Goal: Transaction & Acquisition: Purchase product/service

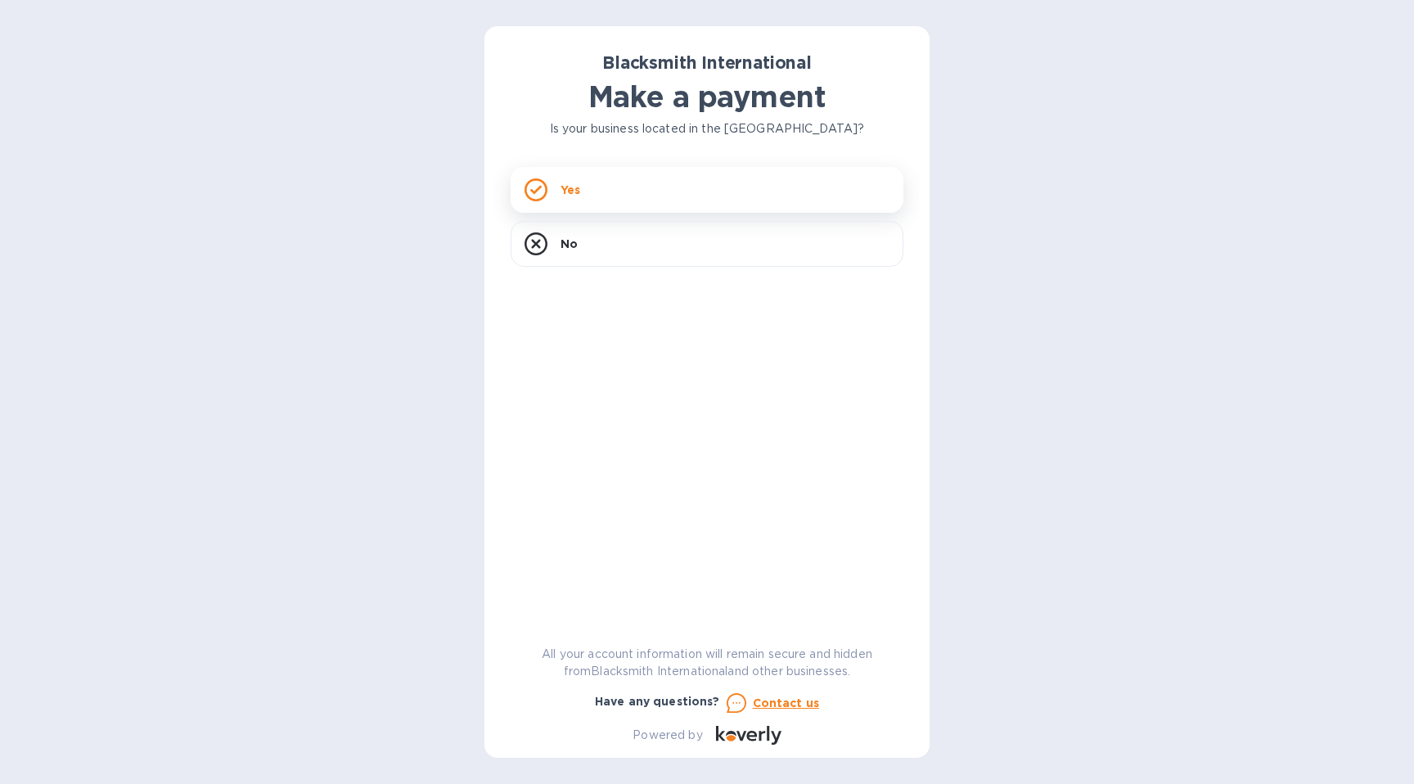
click at [757, 194] on div "Yes" at bounding box center [707, 190] width 393 height 46
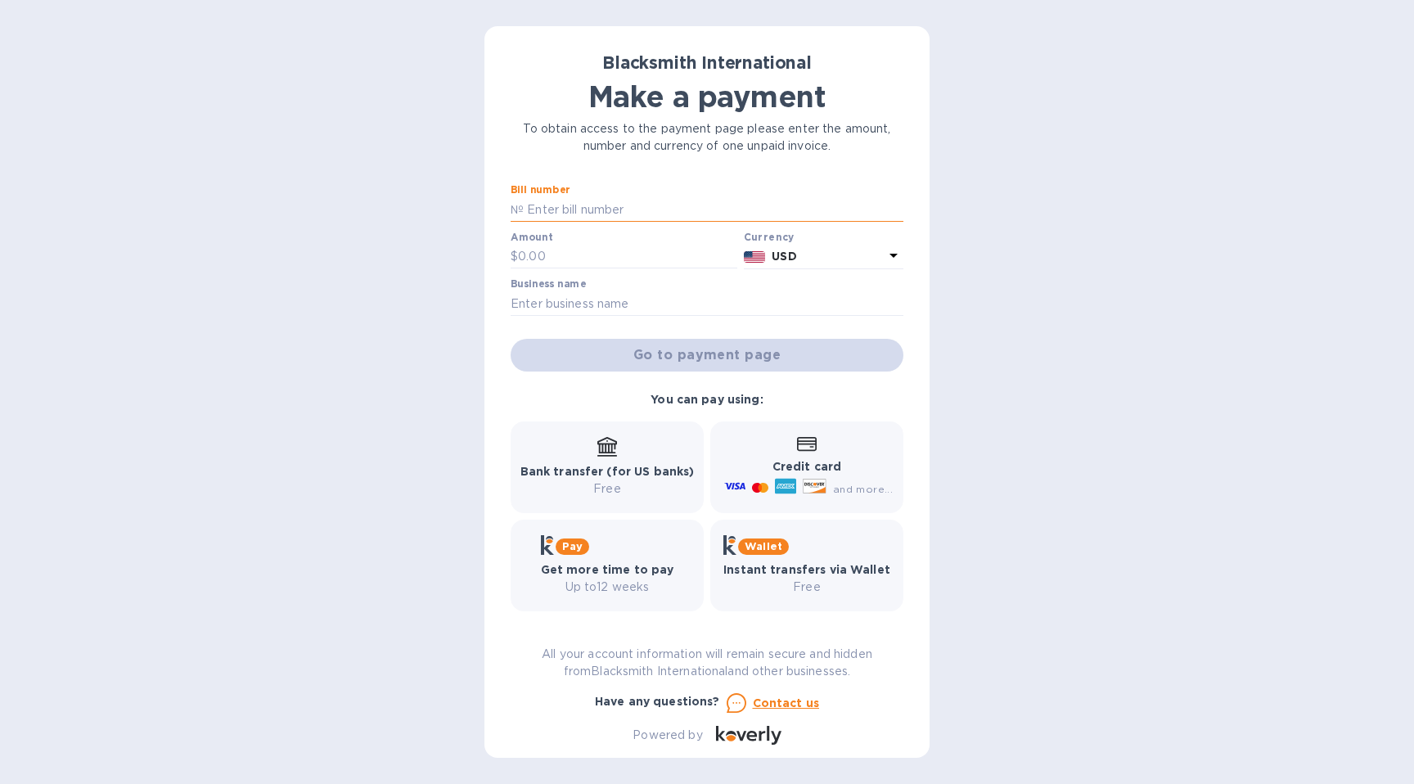
click at [671, 214] on input "text" at bounding box center [714, 209] width 380 height 25
paste input "5039"
type input "5039"
click at [633, 274] on div "Amount $" at bounding box center [623, 251] width 233 height 47
click at [660, 239] on div "Amount $" at bounding box center [624, 251] width 227 height 38
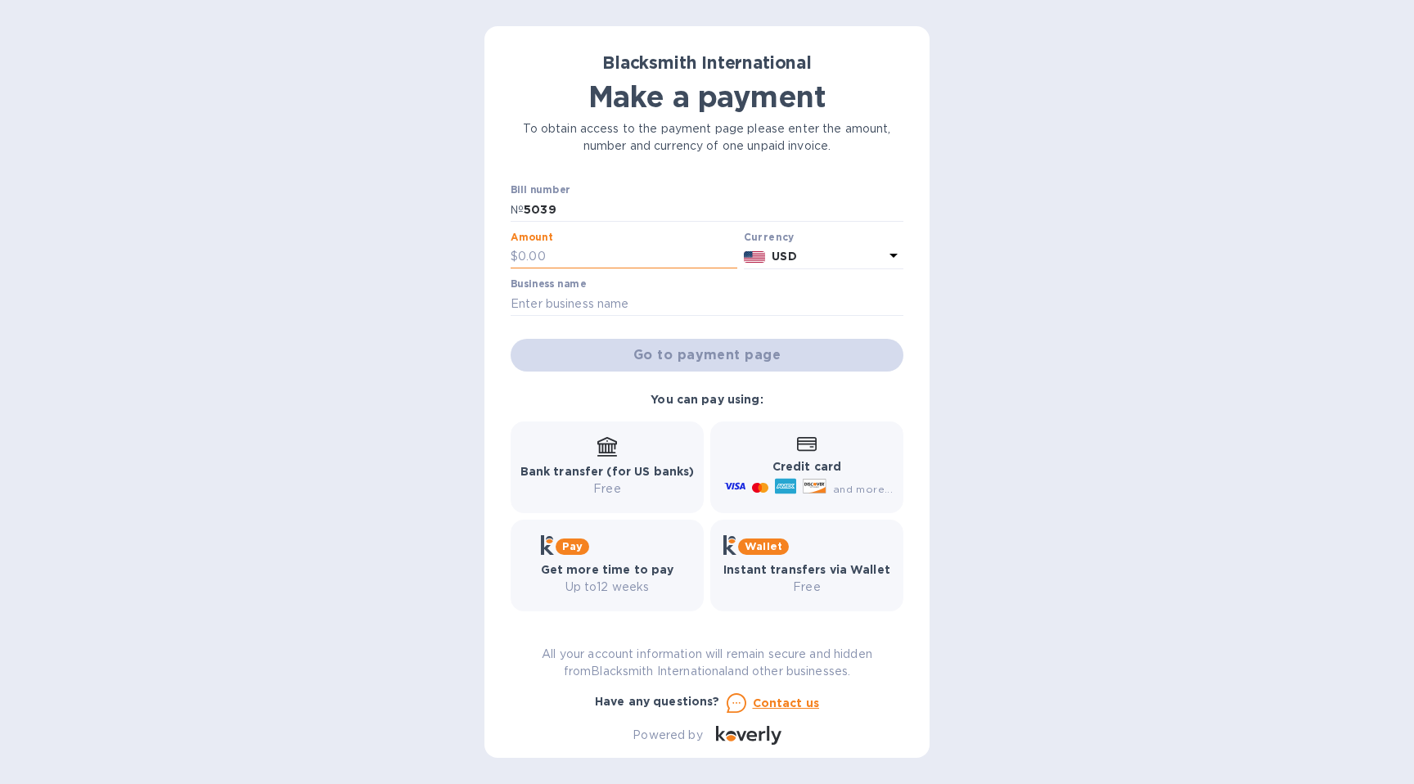
click at [647, 257] on input "text" at bounding box center [627, 257] width 219 height 25
type input "249.26"
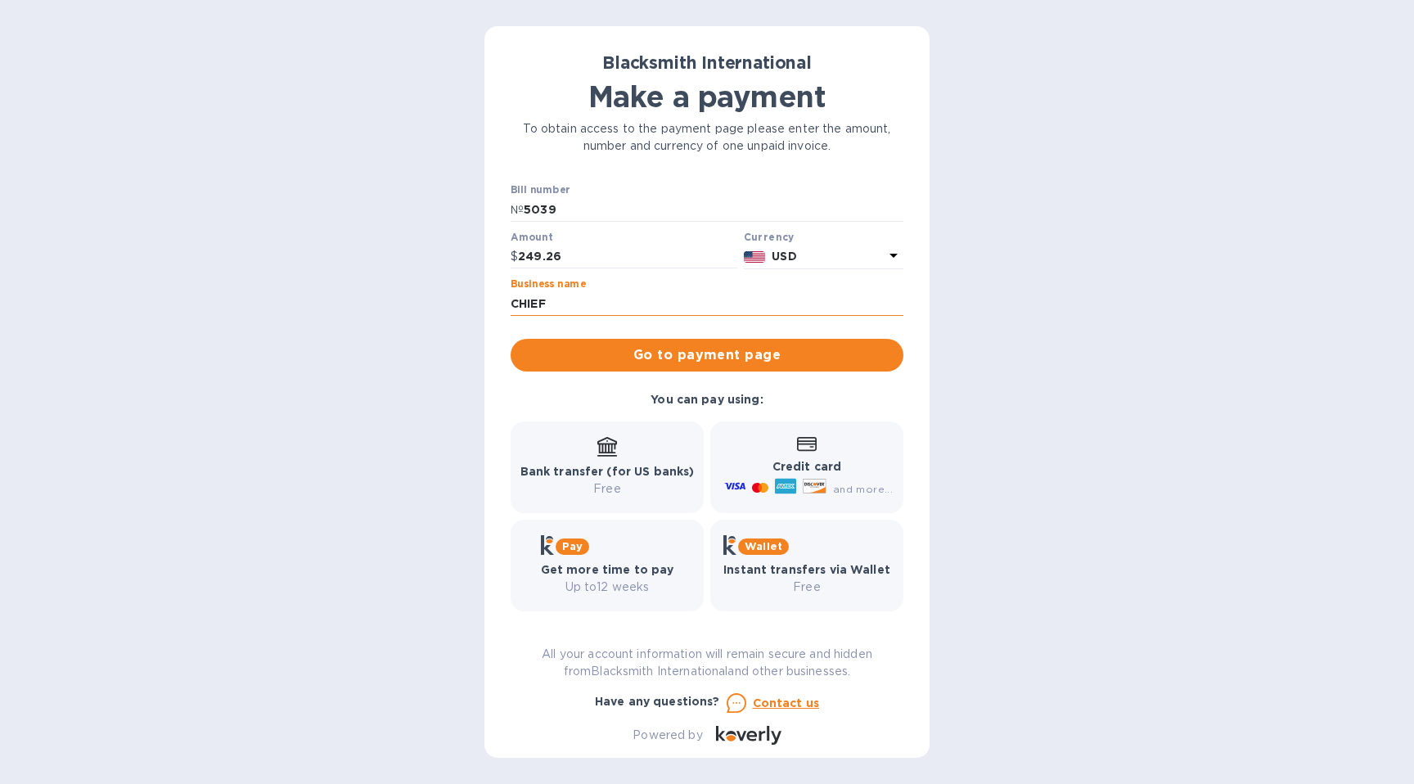
type input "CHIEF Provisions LLC"
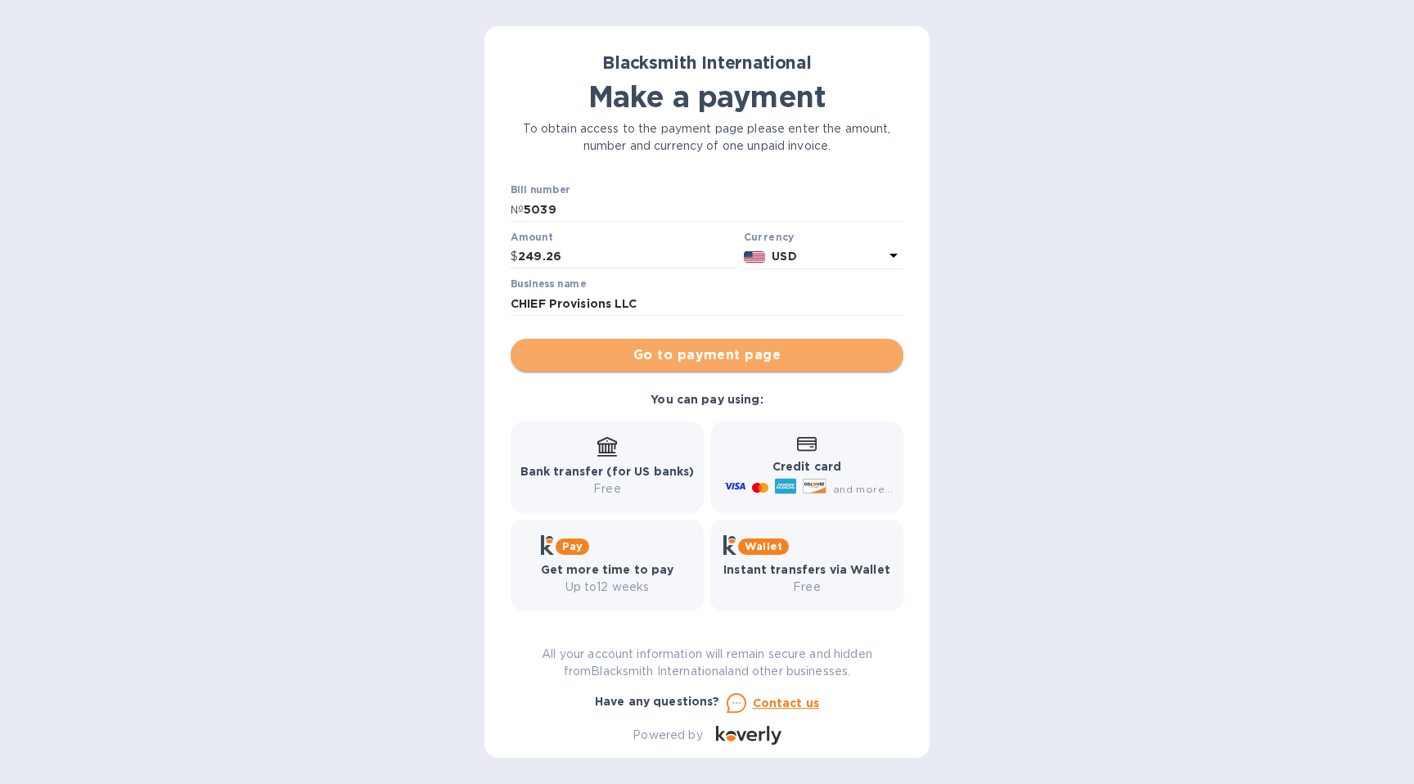
click at [709, 365] on button "Go to payment page" at bounding box center [707, 355] width 393 height 33
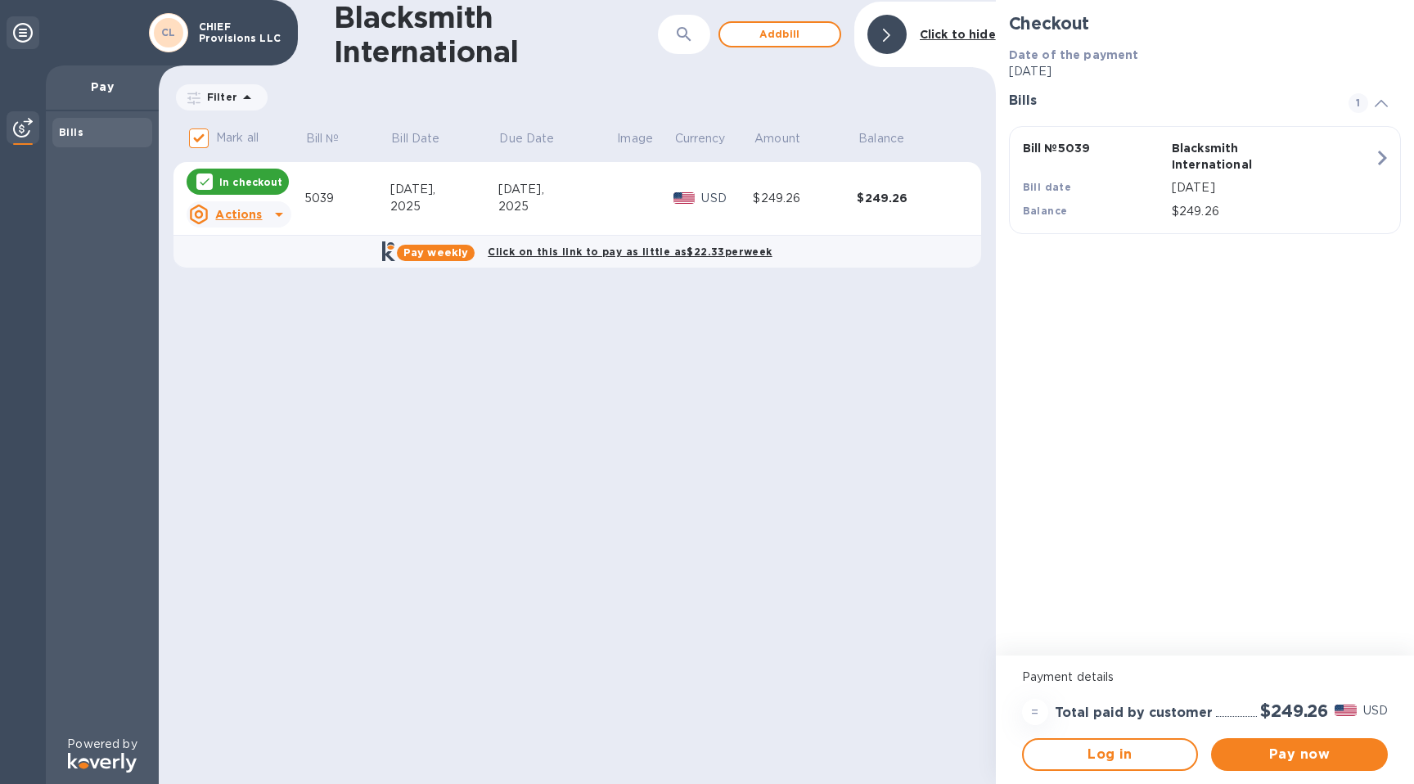
click at [1266, 186] on p "[DATE]" at bounding box center [1273, 187] width 202 height 17
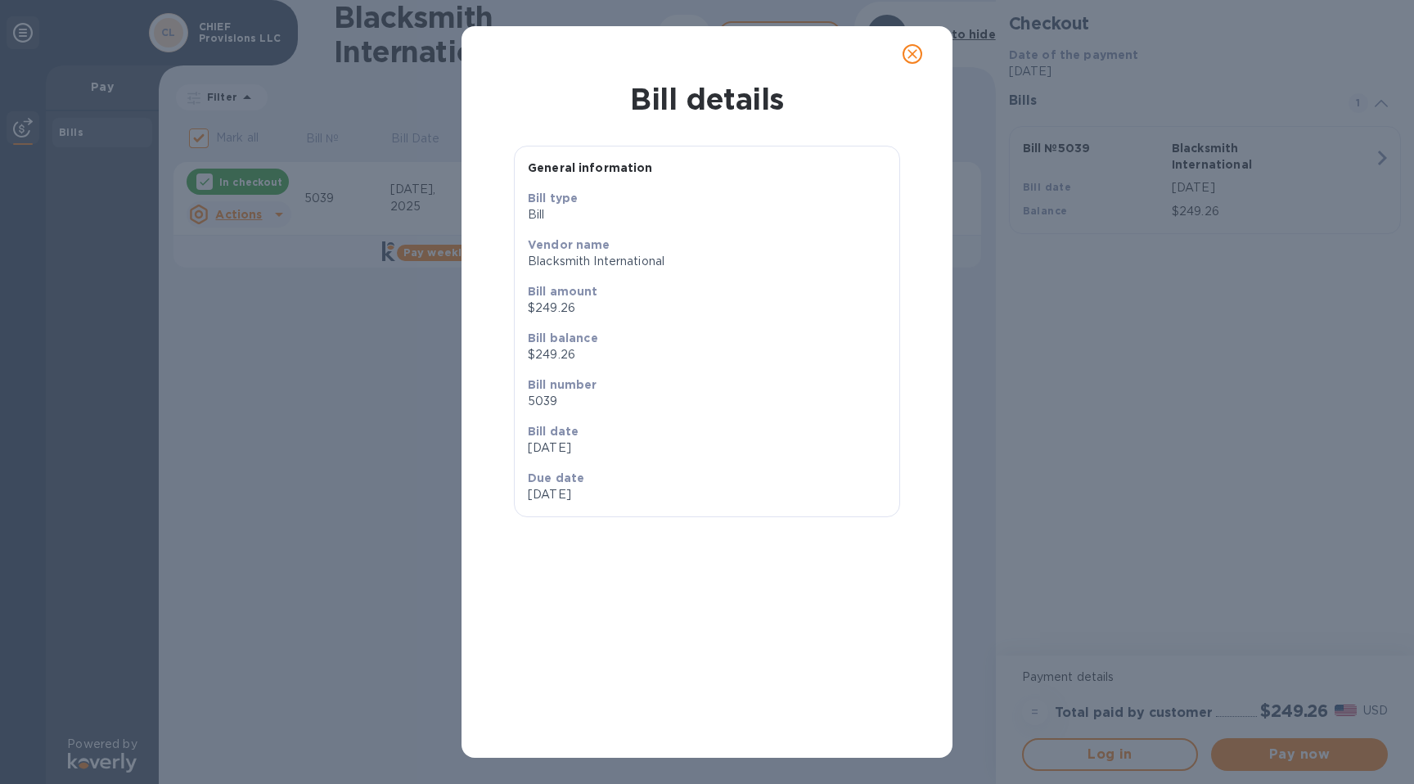
click at [905, 55] on icon "close" at bounding box center [912, 54] width 16 height 16
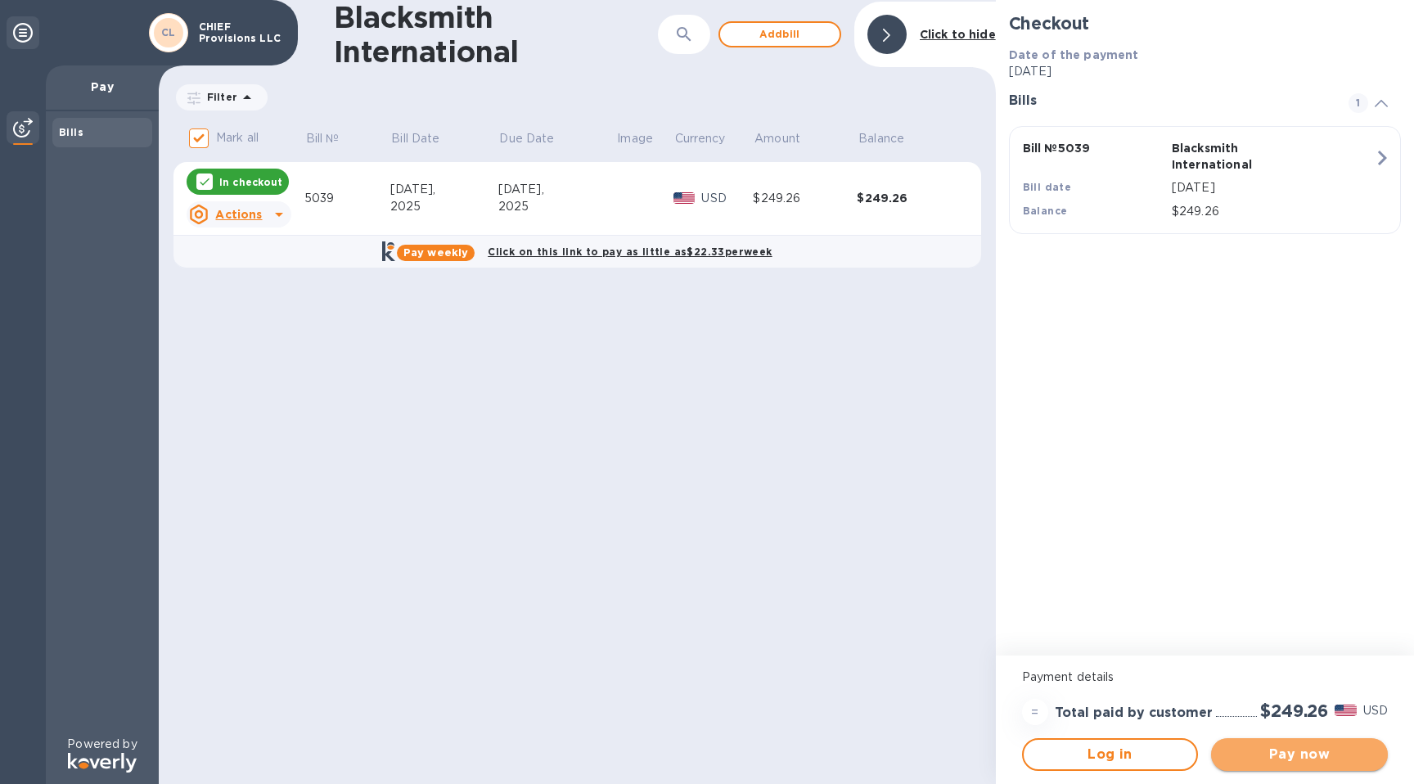
click at [1337, 749] on span "Pay now" at bounding box center [1299, 755] width 151 height 20
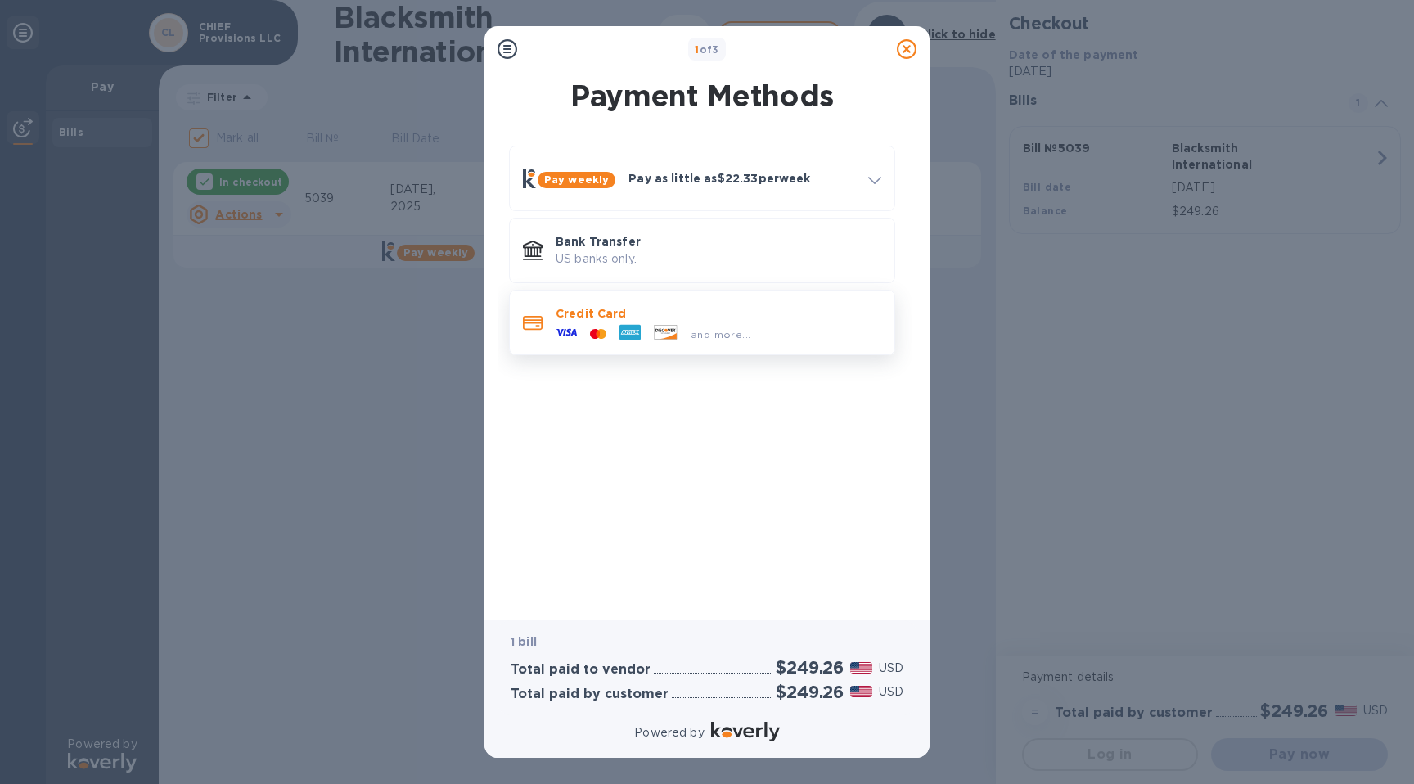
click at [719, 317] on p "Credit Card" at bounding box center [719, 313] width 326 height 16
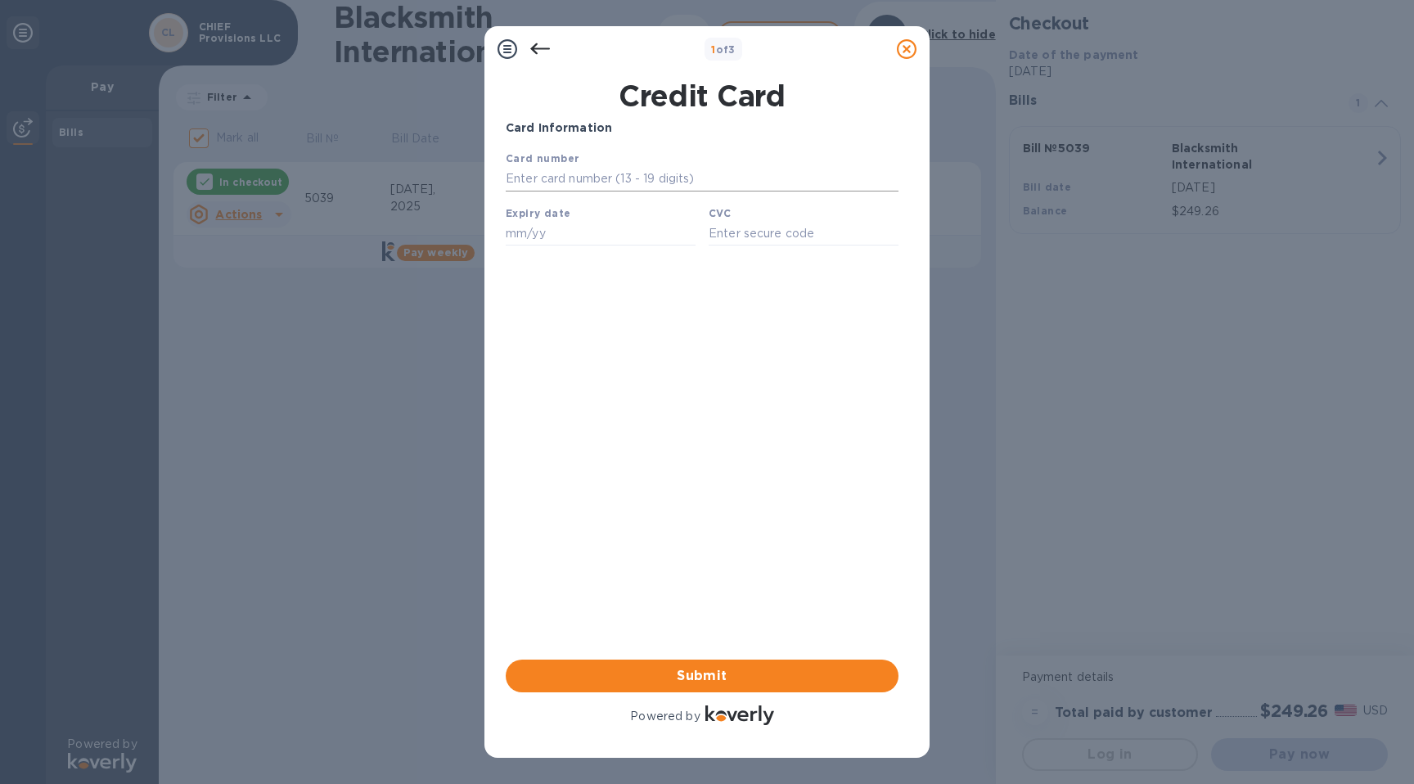
click at [622, 168] on input "text" at bounding box center [702, 179] width 393 height 25
type input "[CREDIT_CARD_NUMBER]"
type input "02/30"
type input "6441"
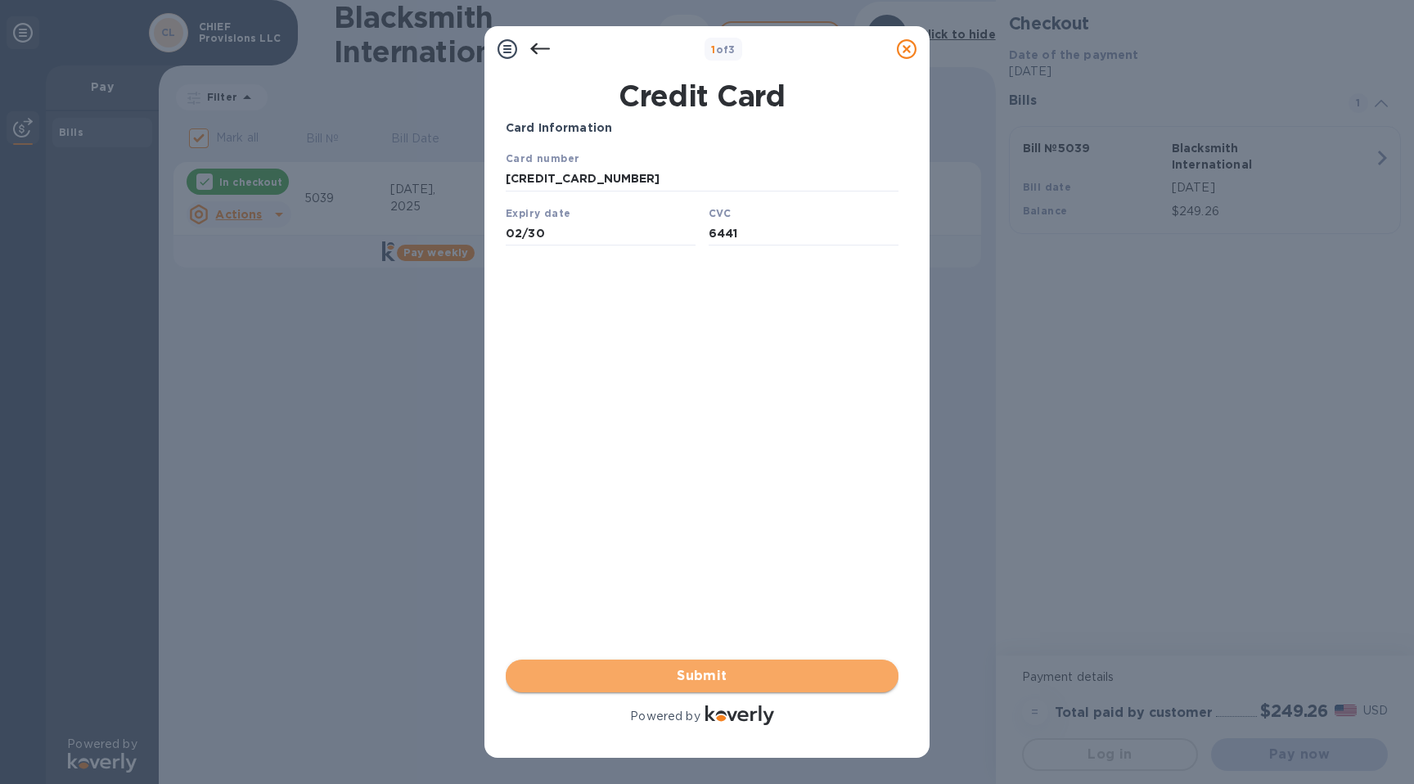
click at [746, 679] on span "Submit" at bounding box center [702, 676] width 367 height 20
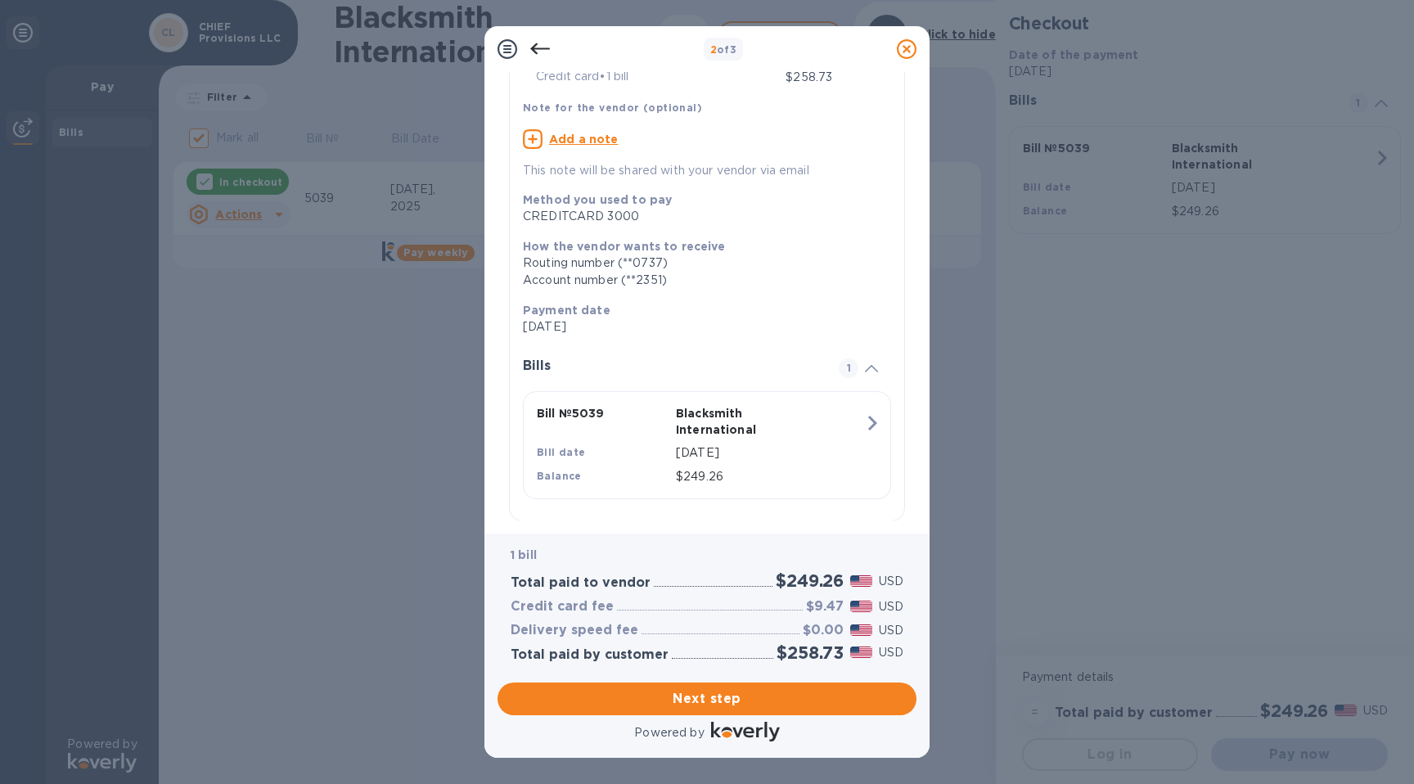
scroll to position [111, 0]
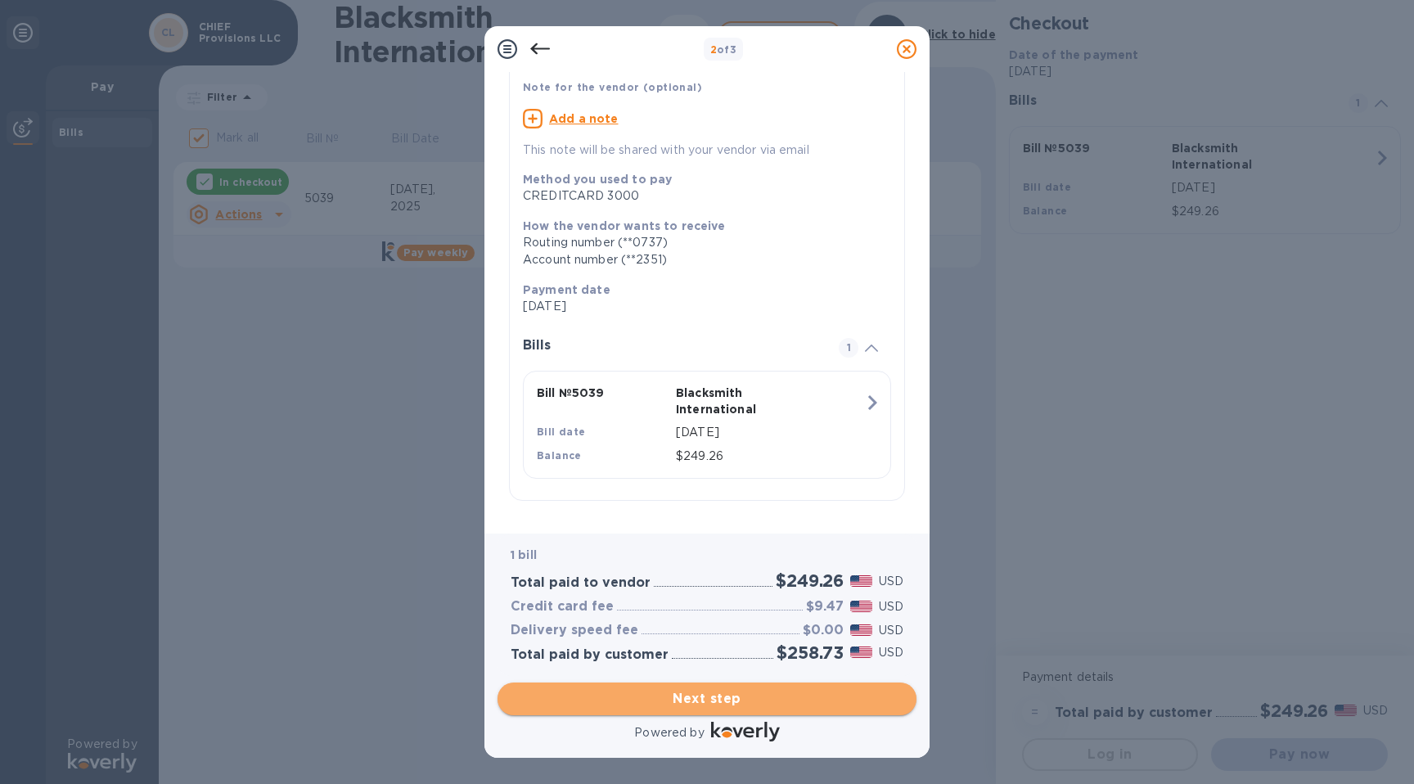
click at [753, 693] on span "Next step" at bounding box center [707, 699] width 393 height 20
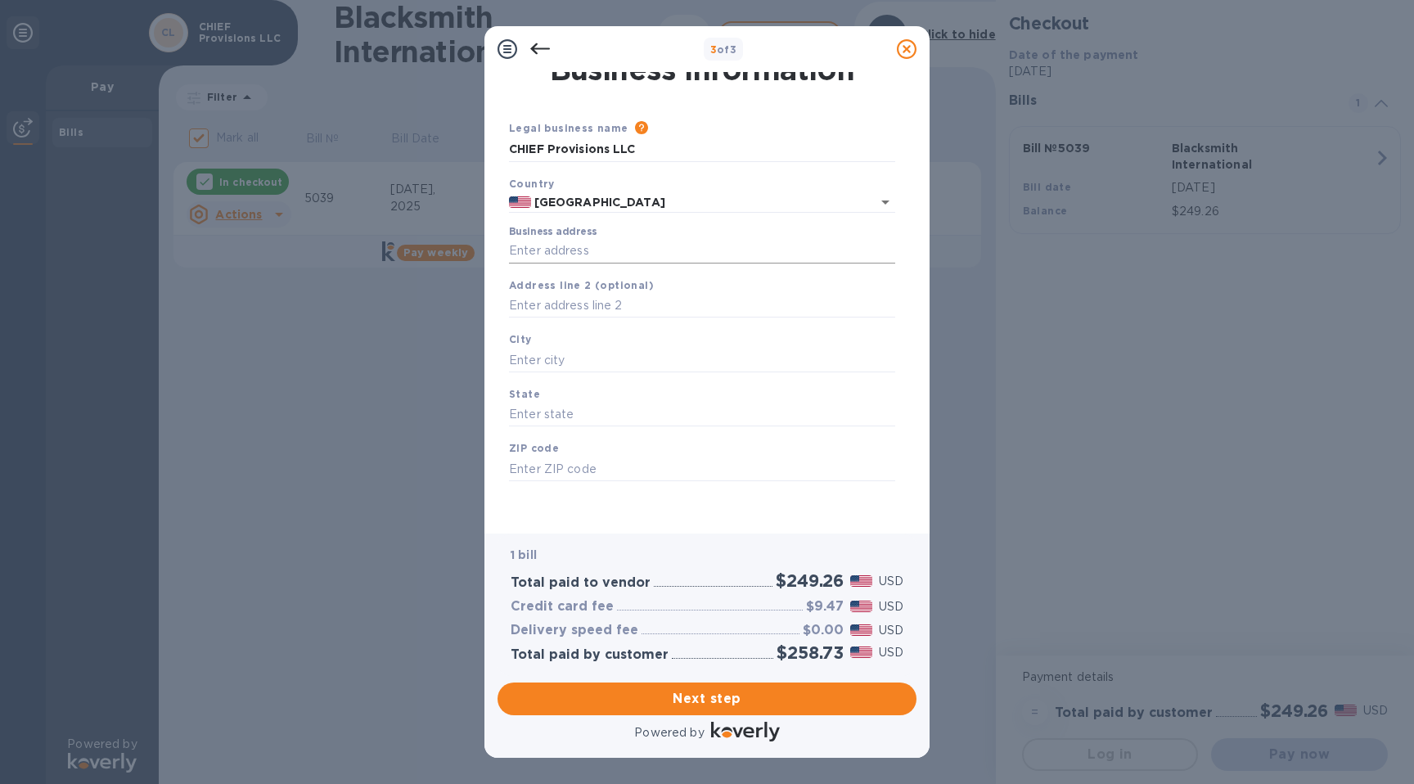
click at [638, 256] on input "Business address" at bounding box center [702, 251] width 386 height 25
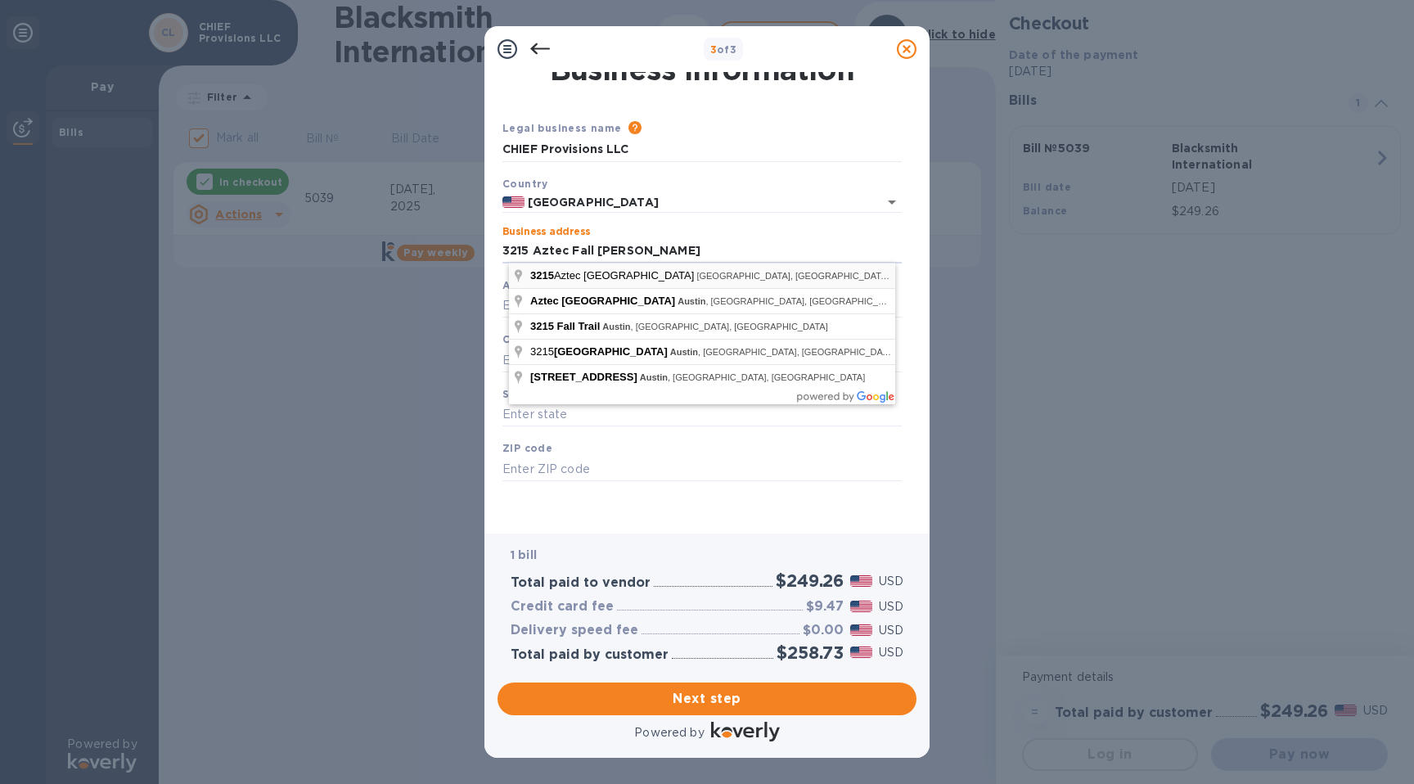
type input "[STREET_ADDRESS]"
type input "Austin"
type input "[GEOGRAPHIC_DATA]"
type input "78746"
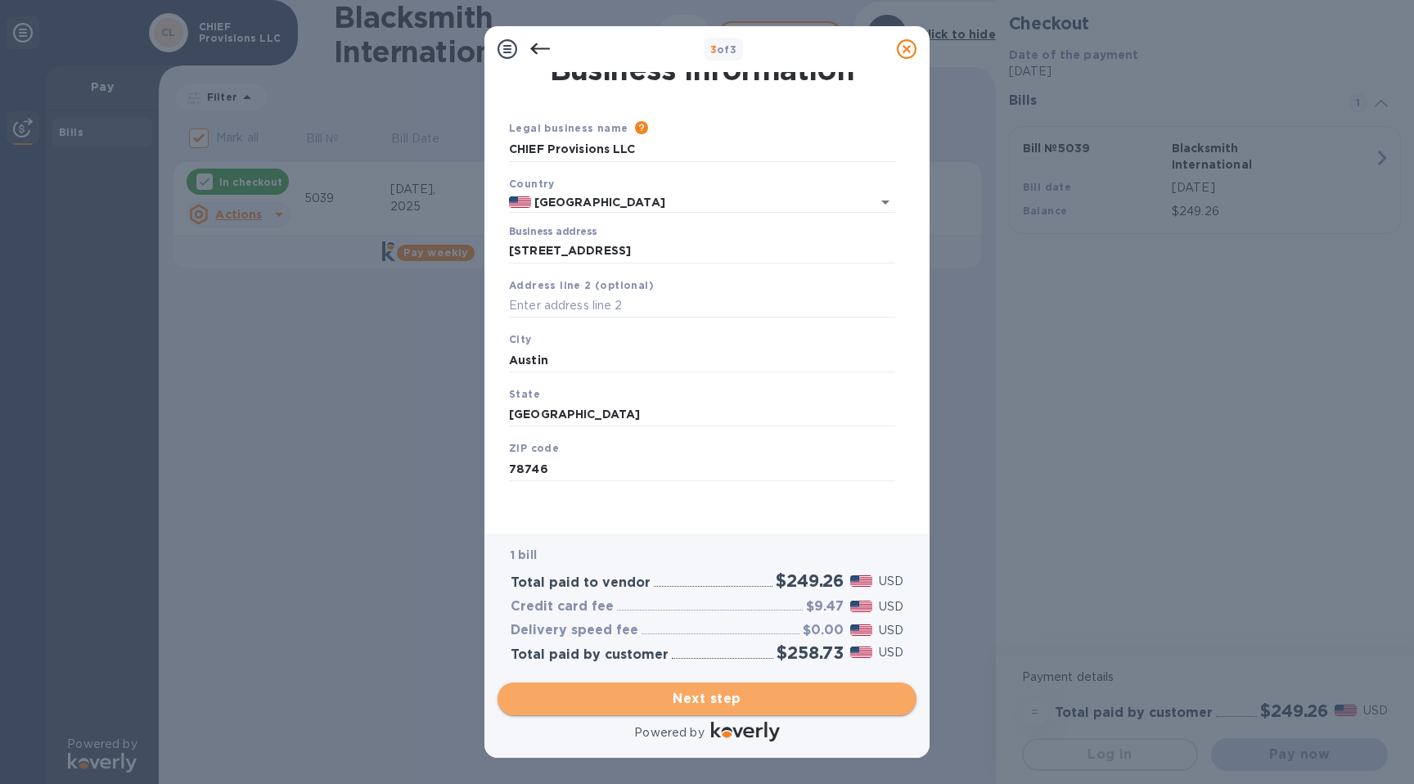
click at [705, 709] on button "Next step" at bounding box center [707, 699] width 419 height 33
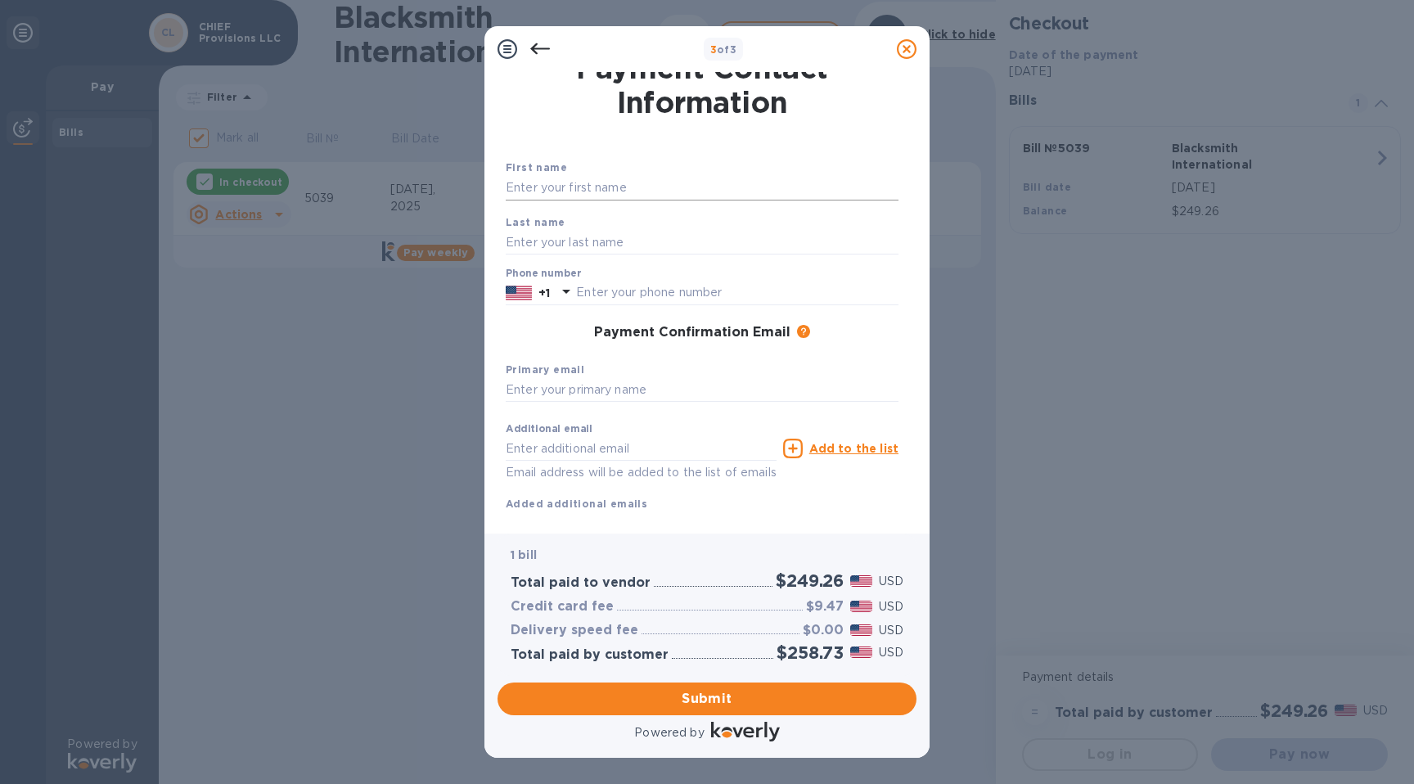
click at [618, 196] on input "text" at bounding box center [702, 188] width 393 height 25
type input "[PERSON_NAME]"
click at [616, 289] on input "text" at bounding box center [737, 293] width 322 height 25
type input "5129638708"
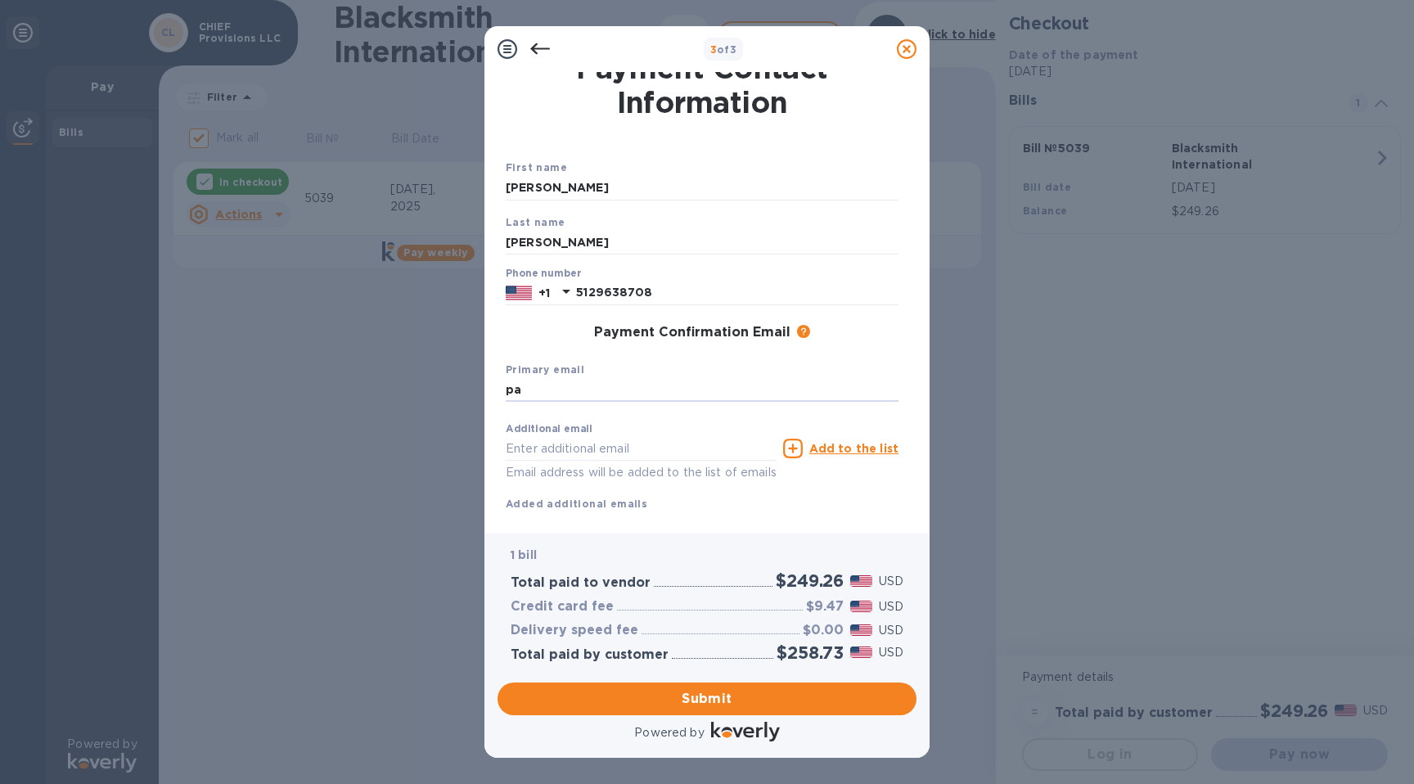
type input "p"
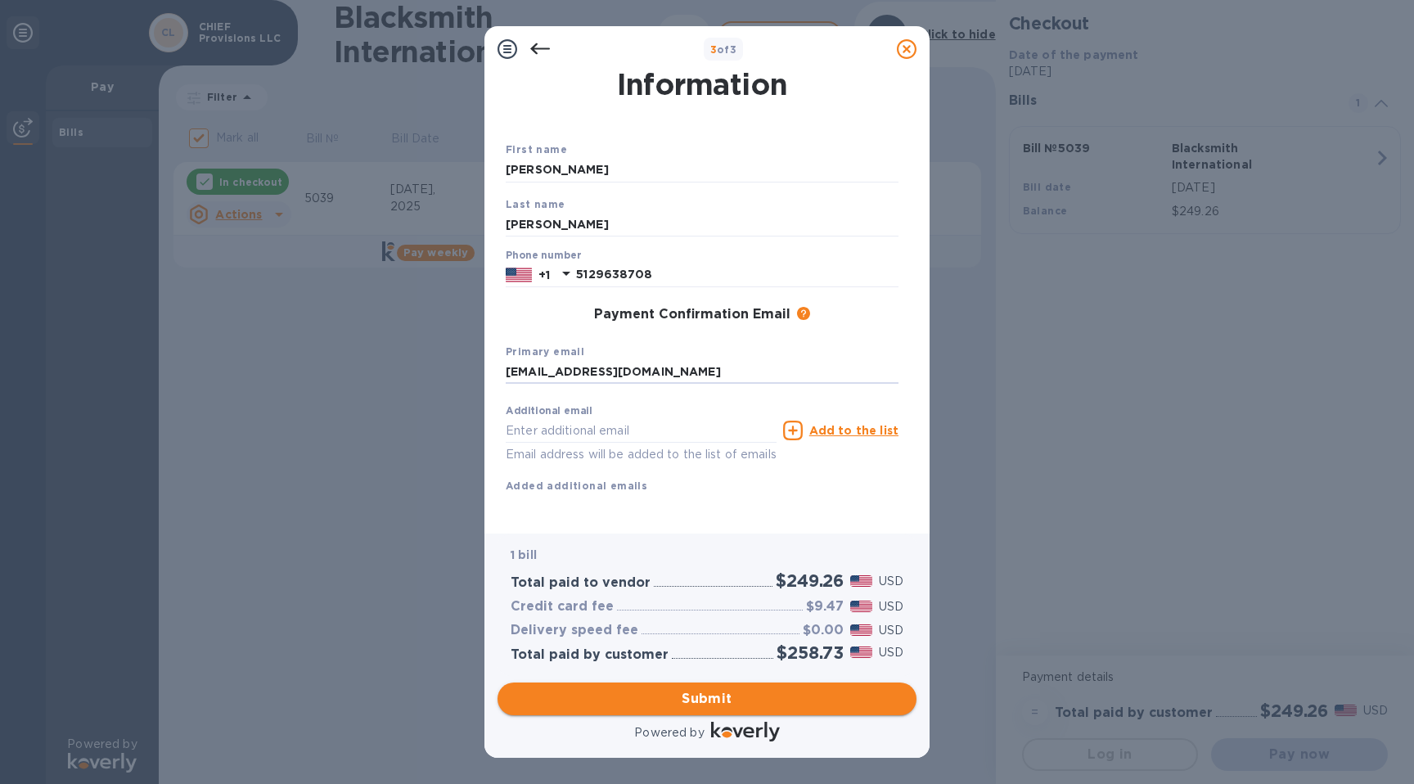
type input "[EMAIL_ADDRESS][DOMAIN_NAME]"
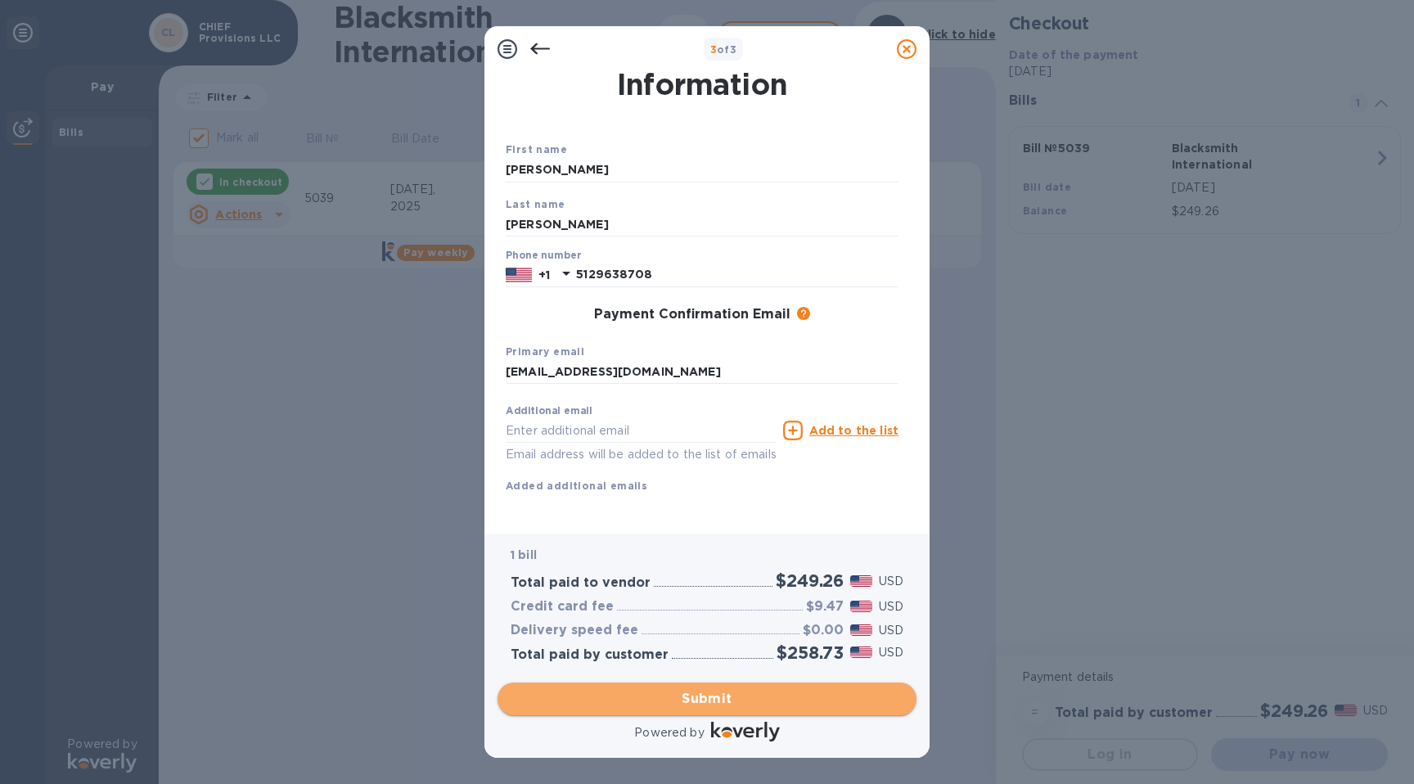
click at [682, 709] on button "Submit" at bounding box center [707, 699] width 419 height 33
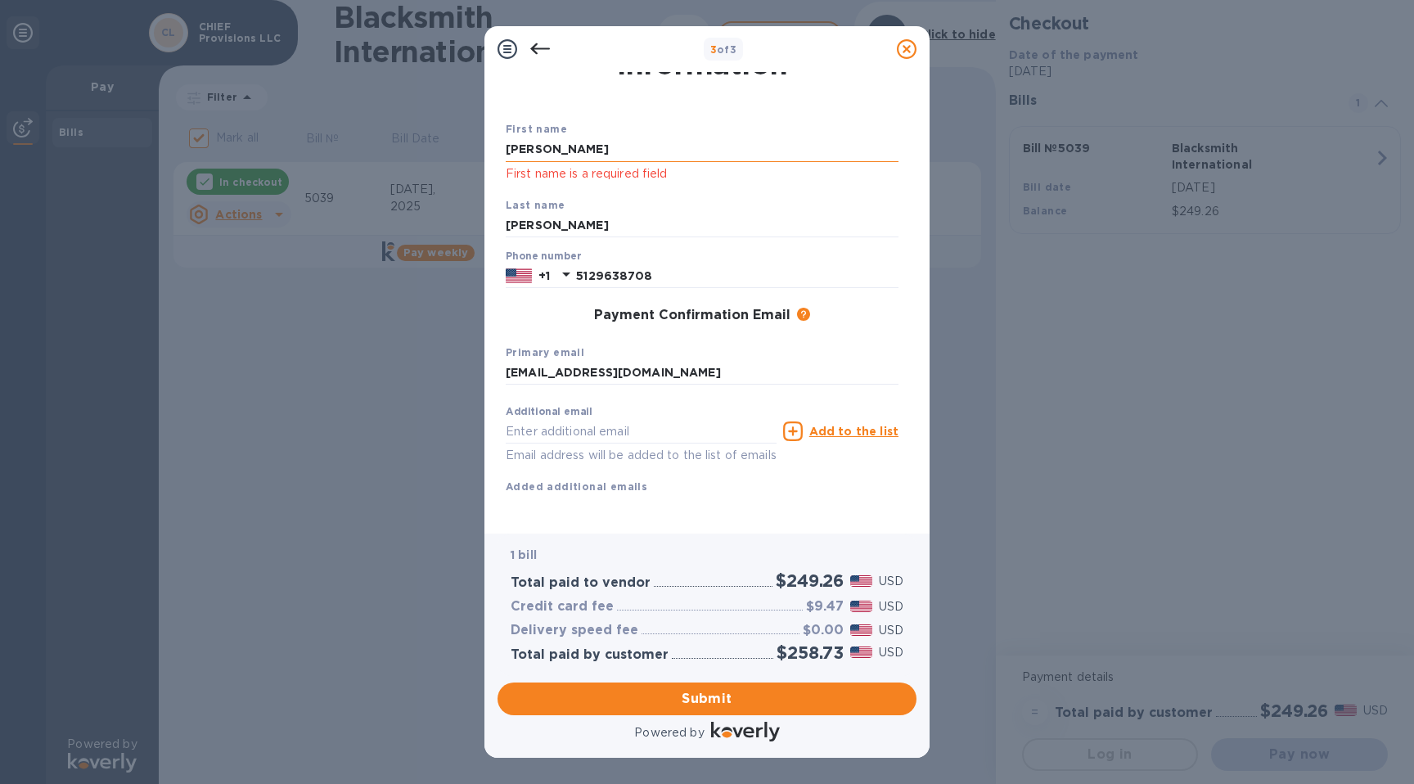
click at [681, 149] on input "[PERSON_NAME]" at bounding box center [702, 150] width 393 height 25
type input "[PERSON_NAME]"
click at [774, 166] on p "First name is a required field" at bounding box center [702, 174] width 393 height 19
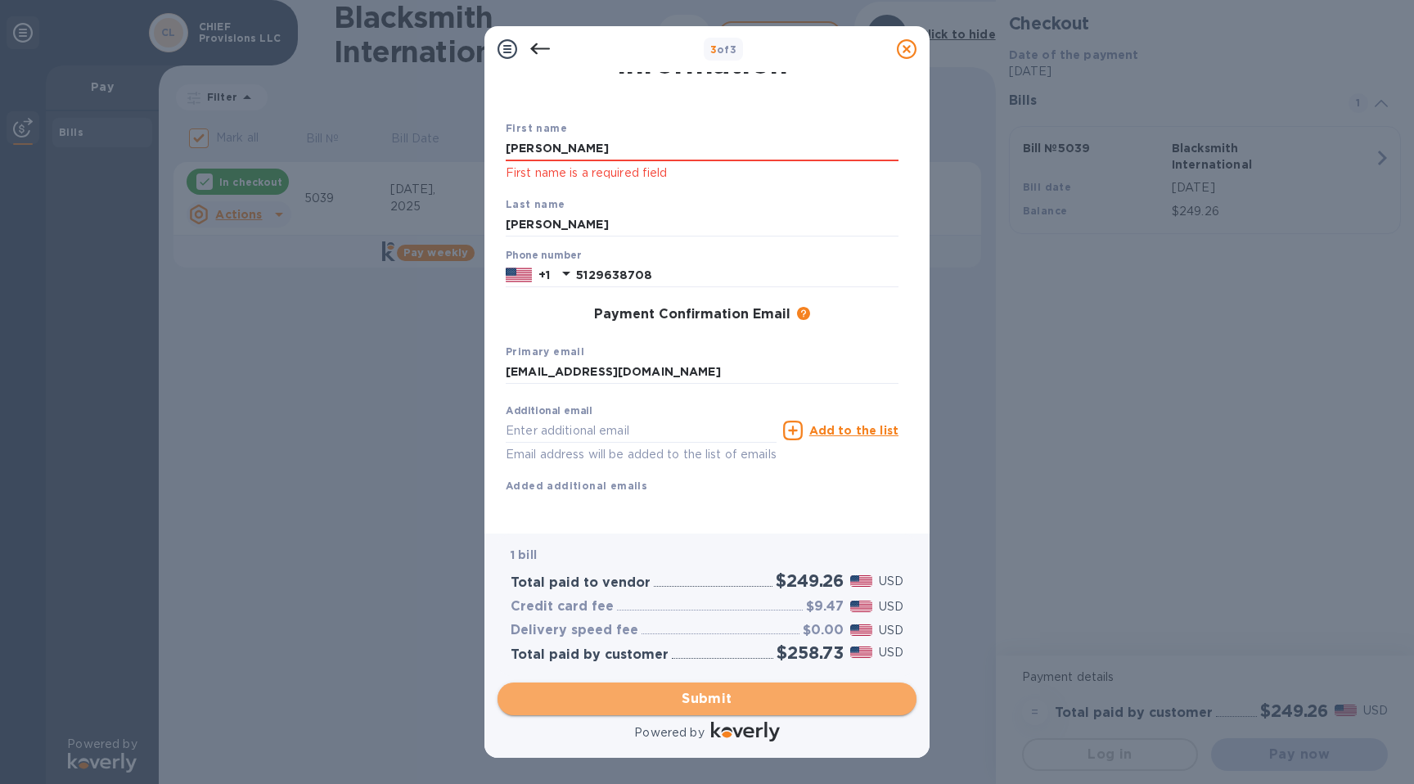
click at [667, 707] on span "Submit" at bounding box center [707, 699] width 393 height 20
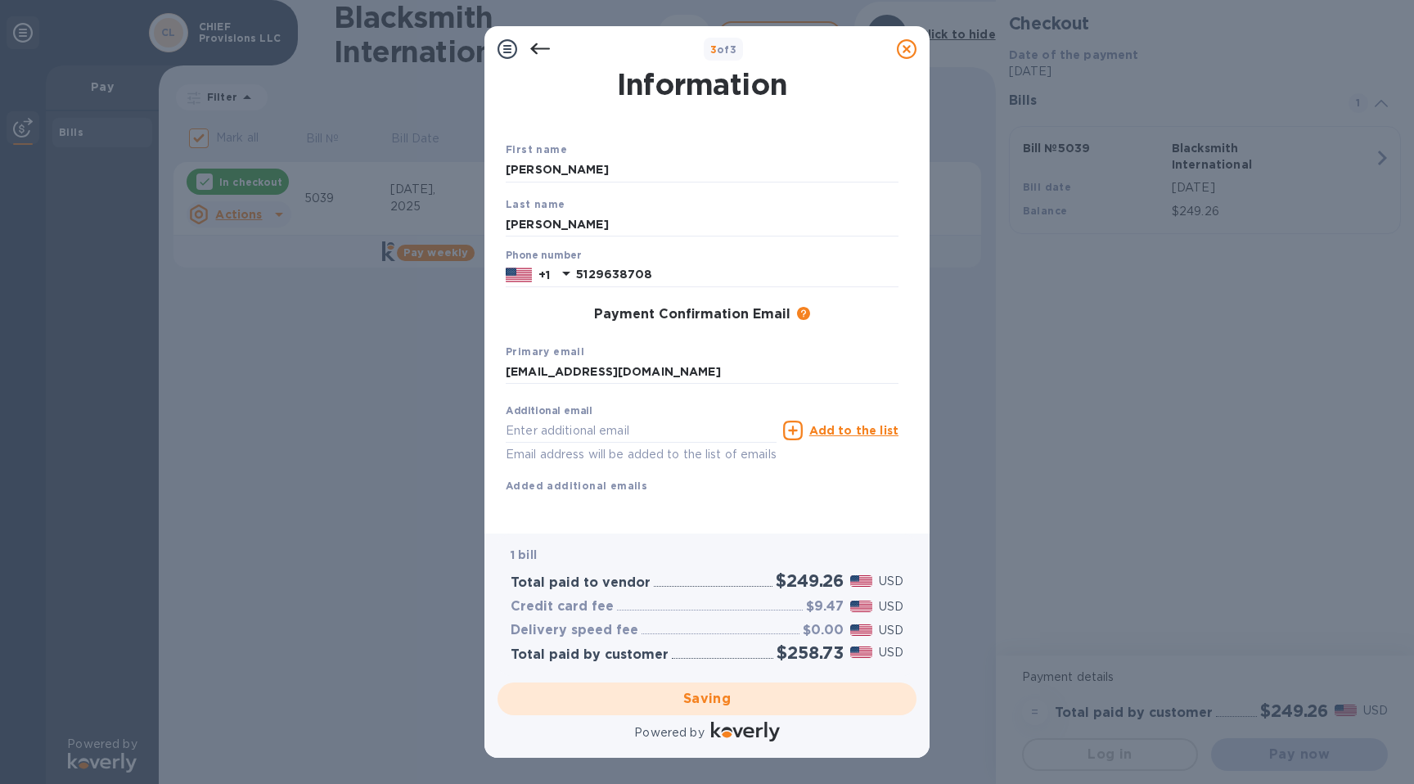
checkbox input "false"
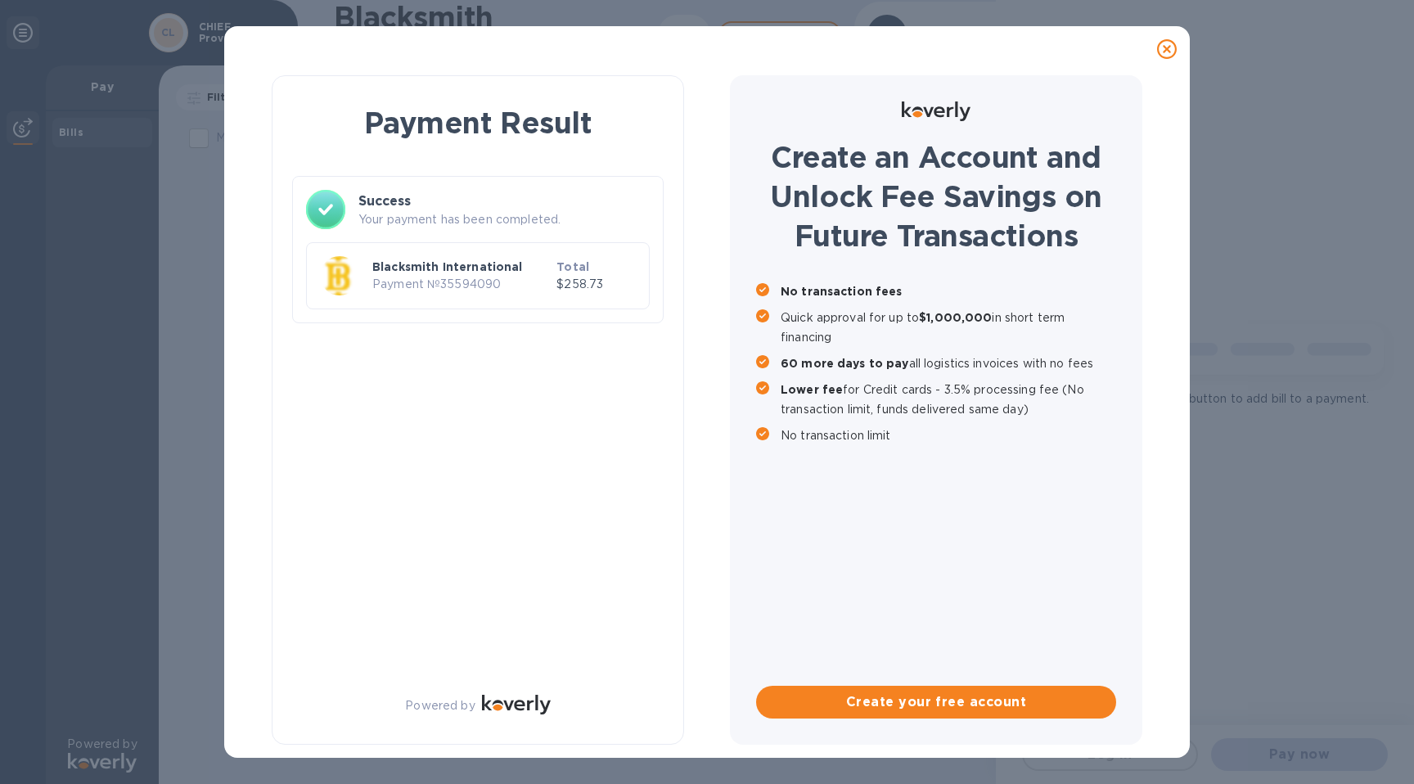
scroll to position [0, 0]
